Goal: Transaction & Acquisition: Purchase product/service

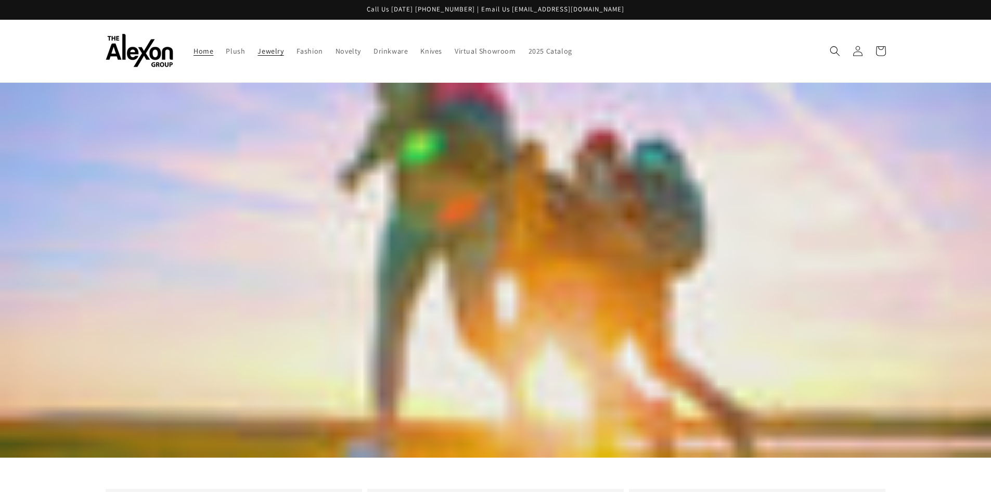
click at [274, 55] on span "Jewelry" at bounding box center [271, 50] width 26 height 9
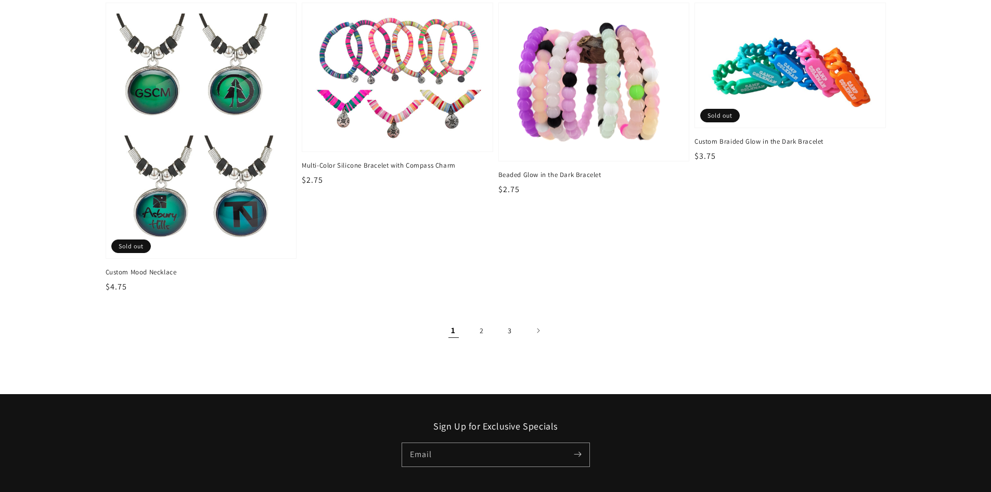
scroll to position [1752, 0]
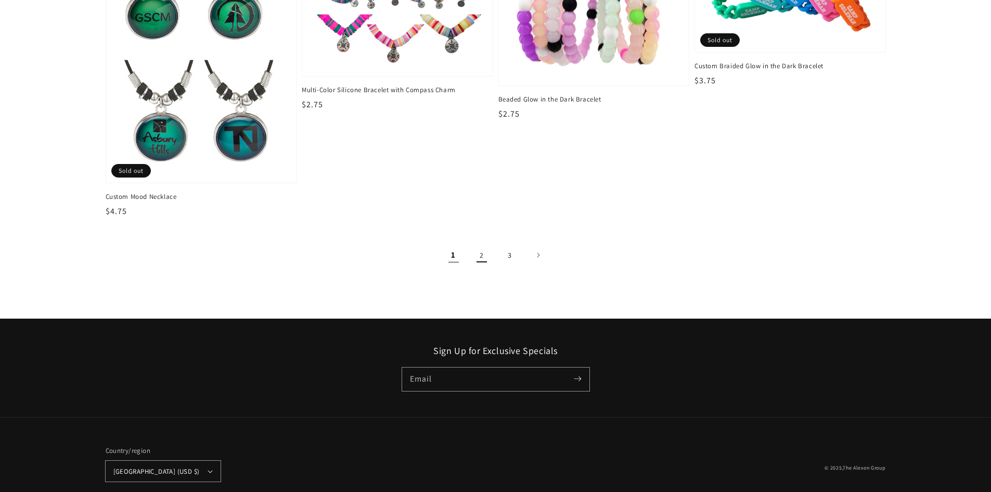
click at [483, 258] on link "2" at bounding box center [481, 254] width 23 height 23
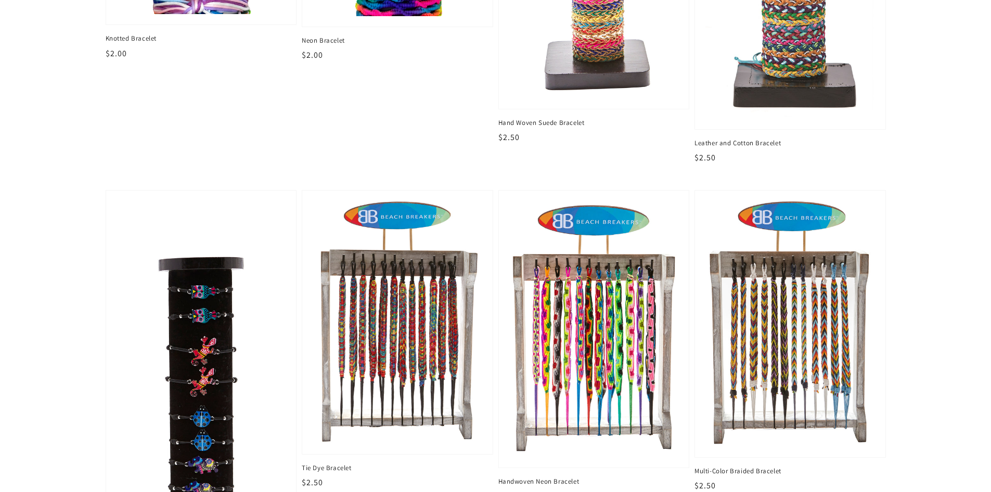
scroll to position [728, 0]
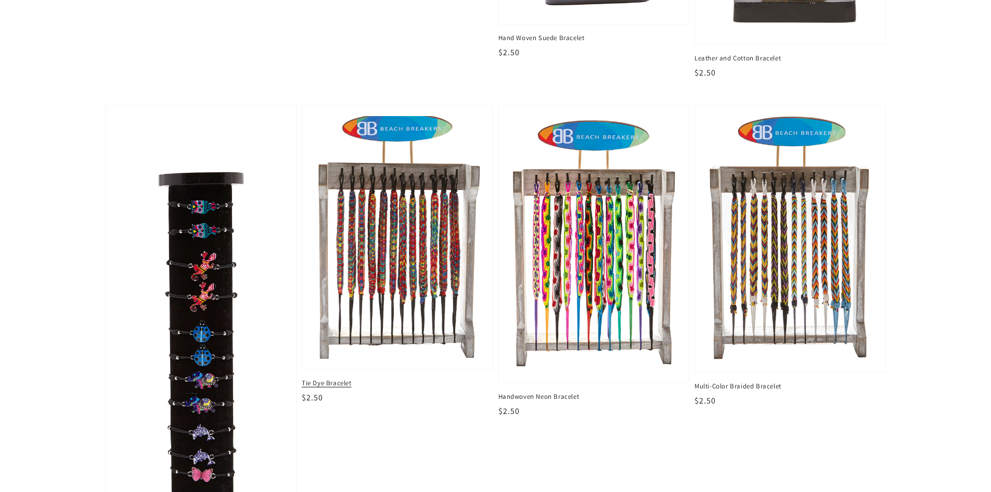
click at [398, 253] on img at bounding box center [397, 237] width 174 height 250
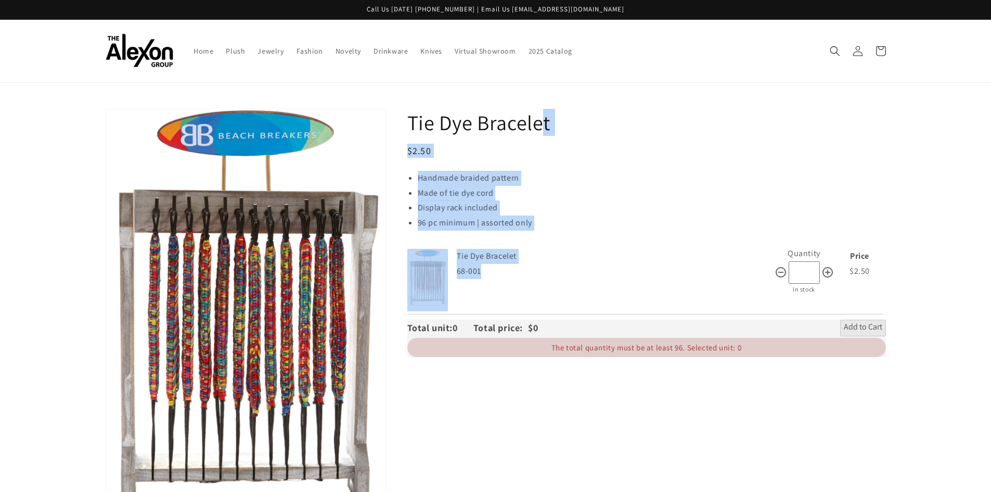
drag, startPoint x: 409, startPoint y: 120, endPoint x: 485, endPoint y: 276, distance: 173.6
click at [485, 276] on div "Tie Dye Bracelet Regular price $2.50 Regular price Sale price $2.50 Unit price …" at bounding box center [646, 233] width 479 height 248
copy div "Tie Dye Bracelet Regular price $2.50 Regular price Sale price $2.50 Unit price …"
